Goal: Information Seeking & Learning: Compare options

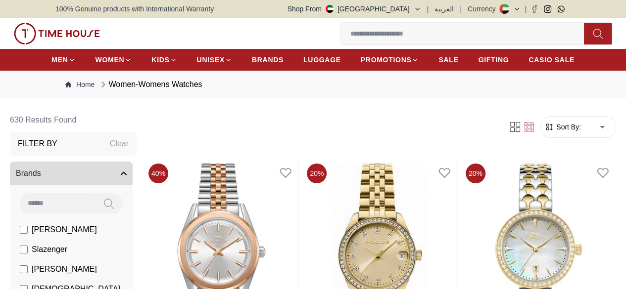
click at [554, 132] on span "Sort By:" at bounding box center [567, 127] width 27 height 10
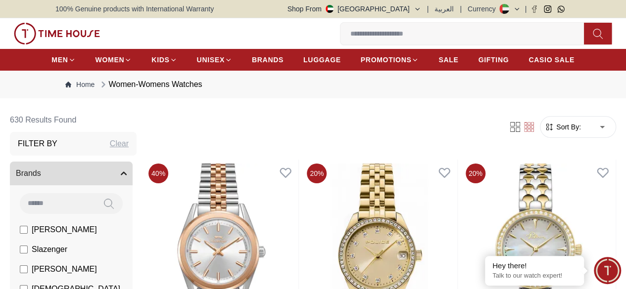
click at [554, 132] on span "Sort By:" at bounding box center [567, 127] width 27 height 10
click at [540, 131] on form "Sort By: ​ ****** ​" at bounding box center [578, 127] width 76 height 22
click at [554, 132] on span "Sort By:" at bounding box center [567, 127] width 27 height 10
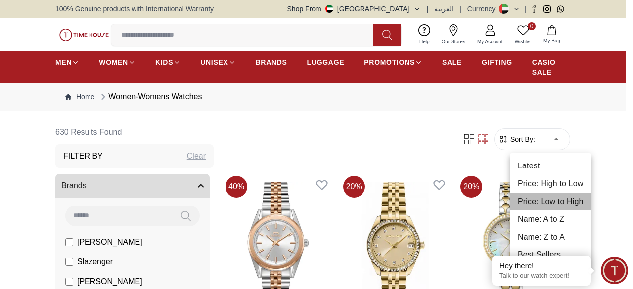
click at [561, 204] on li "Price: Low to High" at bounding box center [551, 202] width 82 height 18
type input "*"
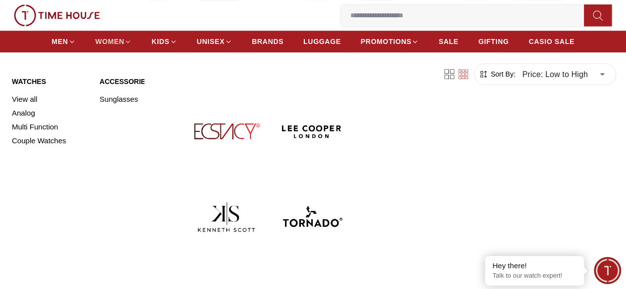
click at [109, 42] on span "WOMEN" at bounding box center [109, 42] width 29 height 10
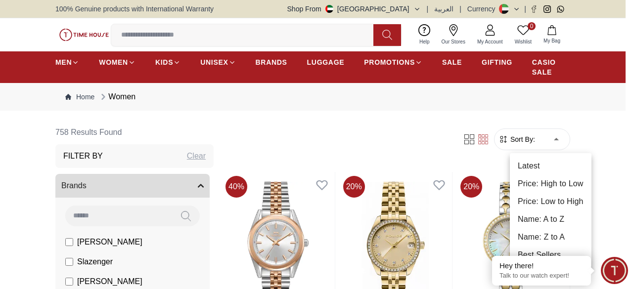
click at [561, 198] on li "Price: Low to High" at bounding box center [551, 202] width 82 height 18
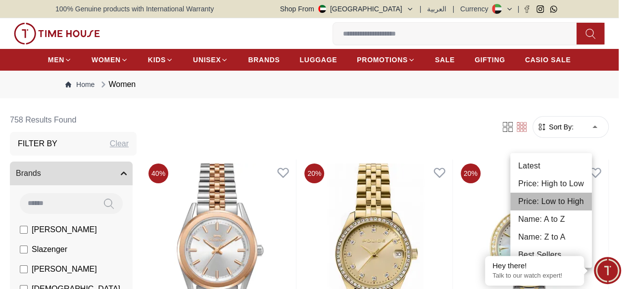
type input "*"
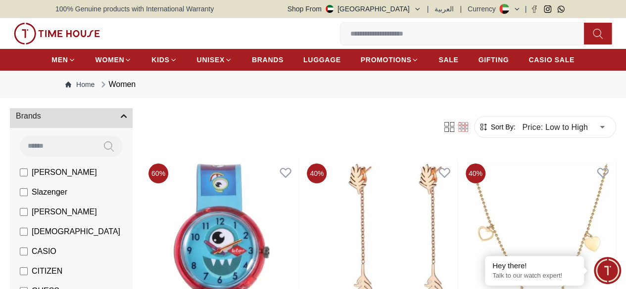
scroll to position [198, 0]
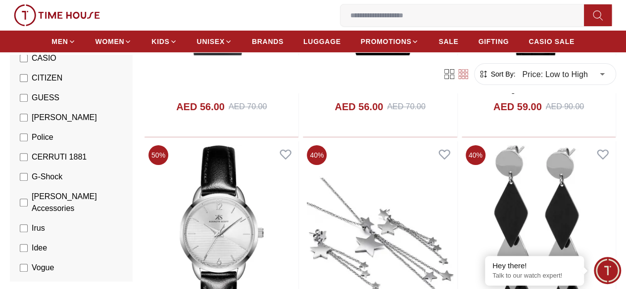
scroll to position [3511, 0]
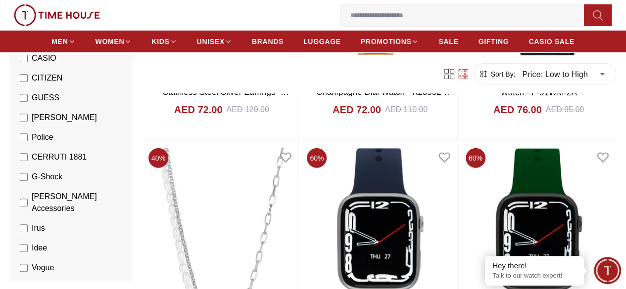
scroll to position [5144, 0]
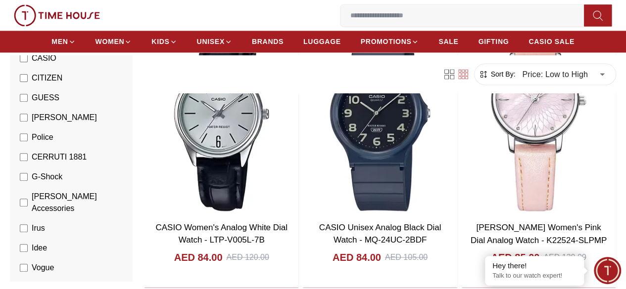
scroll to position [6517, 0]
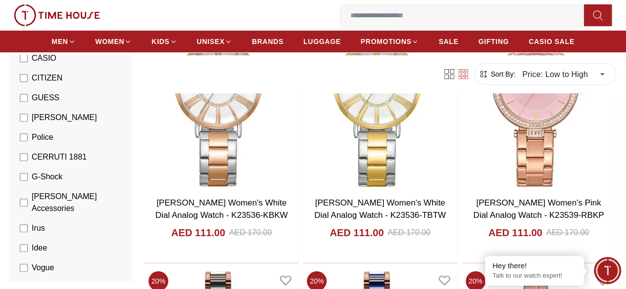
scroll to position [13238, 0]
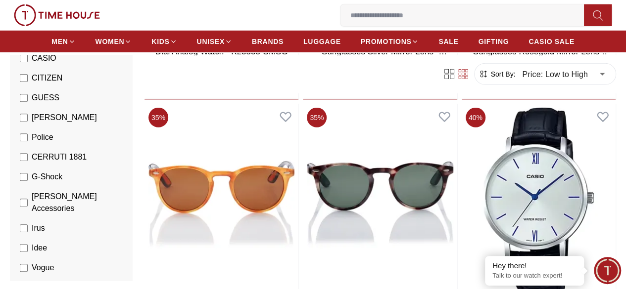
scroll to position [14761, 0]
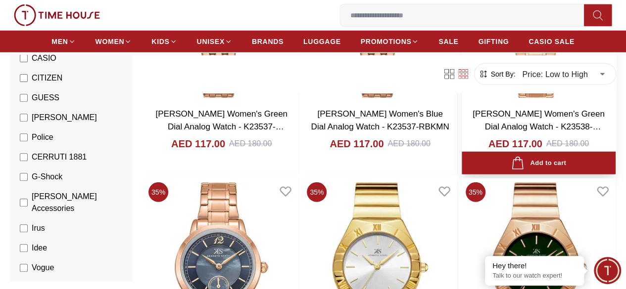
scroll to position [16552, 0]
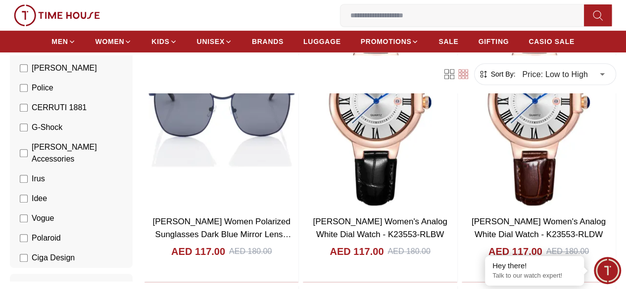
scroll to position [17393, 0]
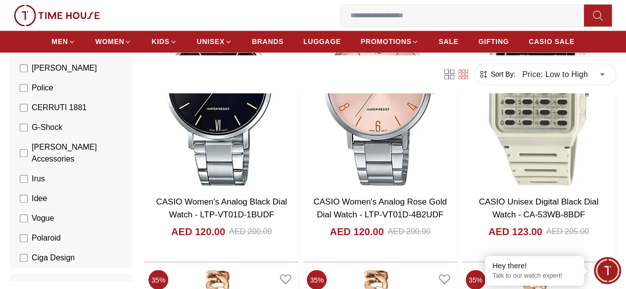
scroll to position [19810, 0]
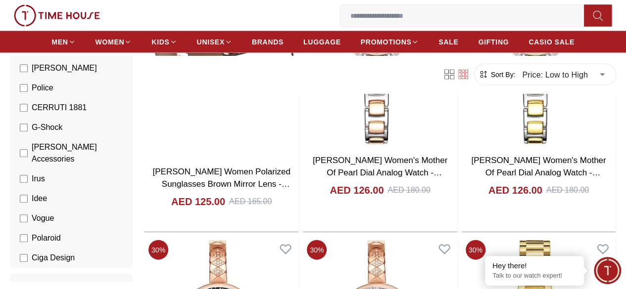
scroll to position [21581, 0]
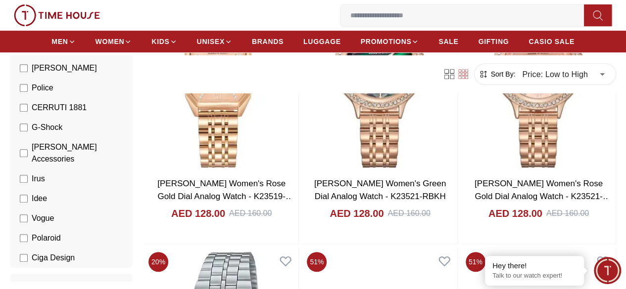
scroll to position [24603, 0]
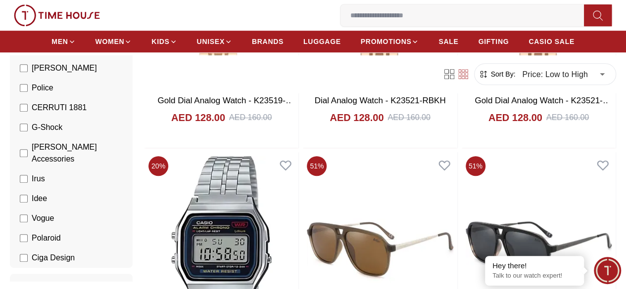
scroll to position [24856, 0]
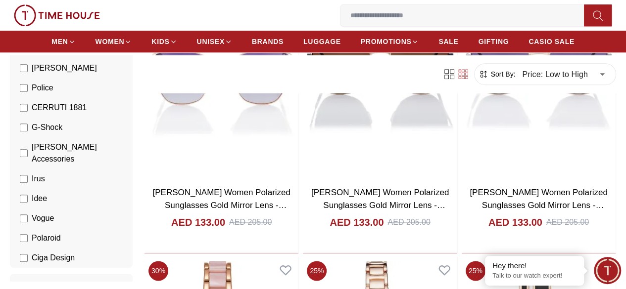
scroll to position [26620, 0]
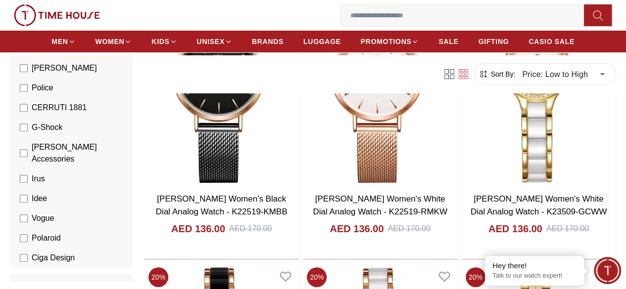
scroll to position [28299, 0]
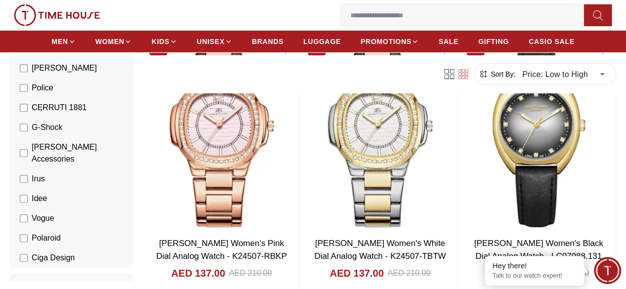
scroll to position [29736, 0]
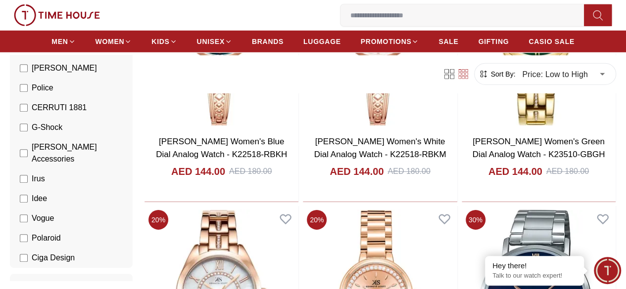
scroll to position [31474, 0]
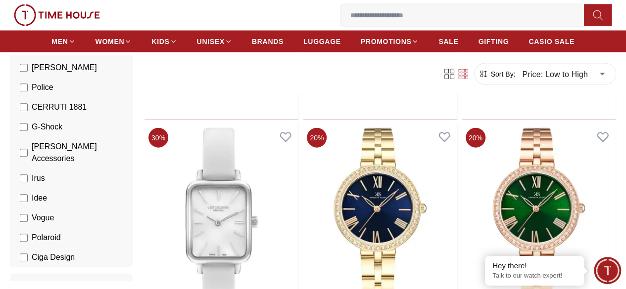
scroll to position [32920, 0]
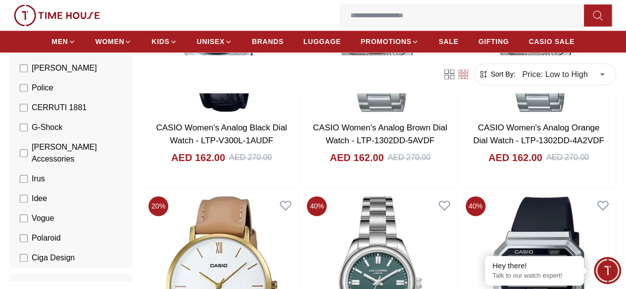
scroll to position [34738, 0]
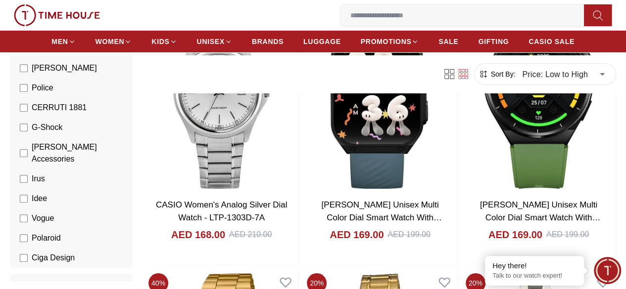
scroll to position [36788, 0]
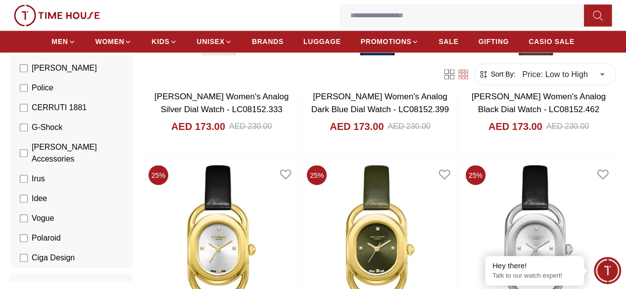
scroll to position [36435, 0]
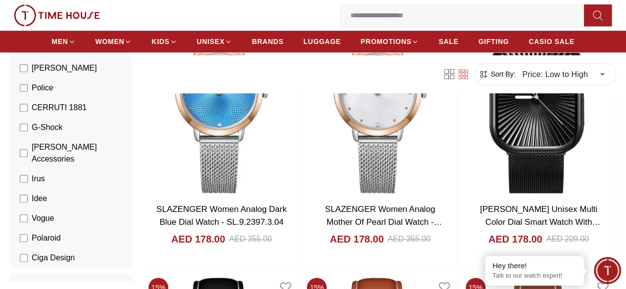
scroll to position [37980, 0]
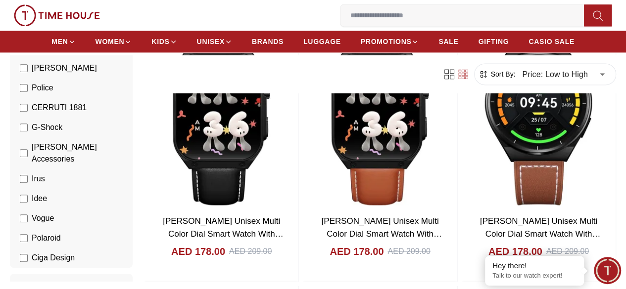
scroll to position [38233, 0]
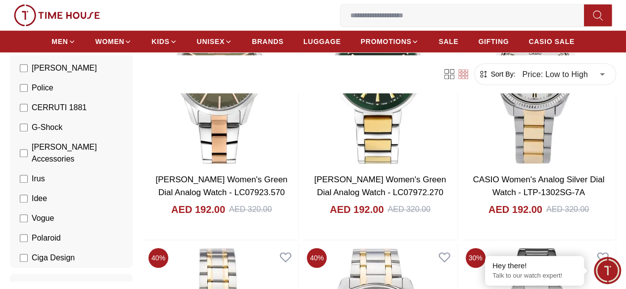
scroll to position [39781, 0]
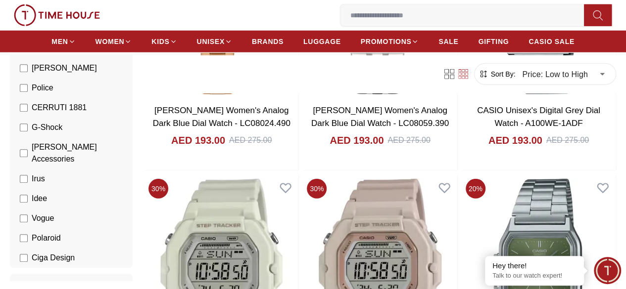
scroll to position [41688, 0]
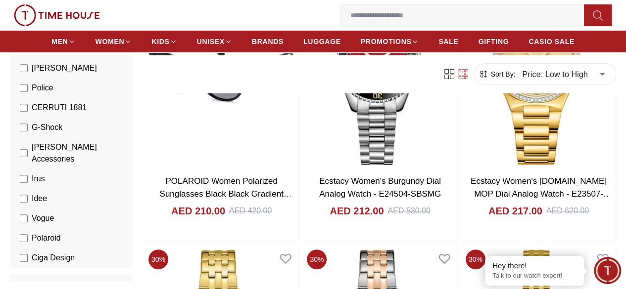
scroll to position [43349, 0]
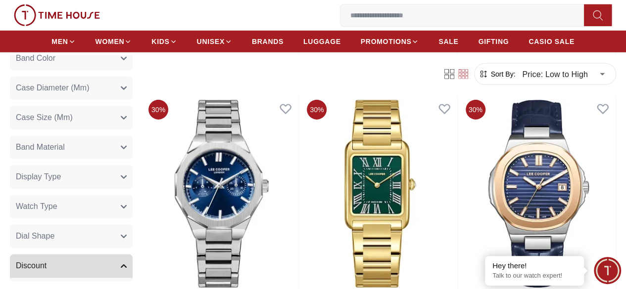
scroll to position [44724, 0]
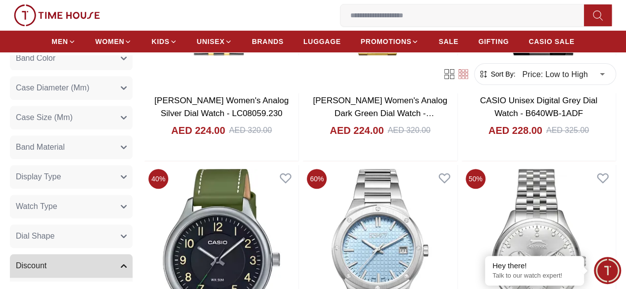
scroll to position [45169, 0]
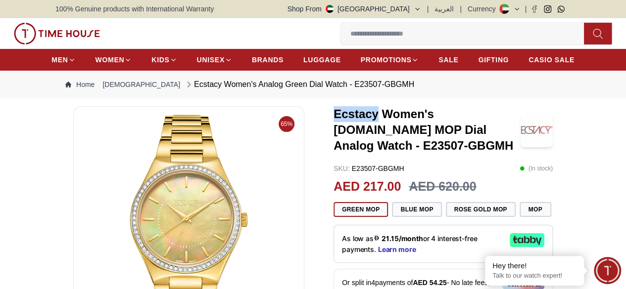
drag, startPoint x: 327, startPoint y: 130, endPoint x: 369, endPoint y: 129, distance: 42.0
click at [369, 129] on h3 "Ecstacy Women's [DOMAIN_NAME] MOP Dial Analog Watch - E23507-GBGMH" at bounding box center [426, 129] width 187 height 47
copy h3 "[DEMOGRAPHIC_DATA]"
